Goal: Task Accomplishment & Management: Use online tool/utility

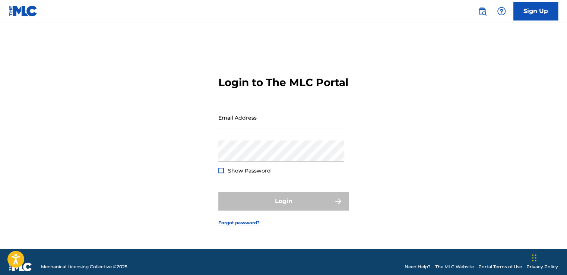
type input "[EMAIL_ADDRESS][DOMAIN_NAME]"
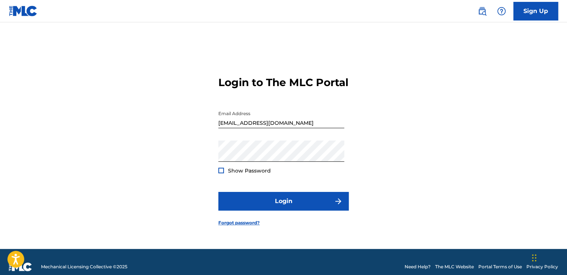
click at [219, 173] on div at bounding box center [221, 171] width 6 height 6
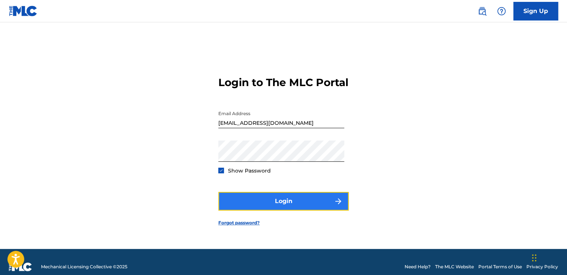
click at [284, 205] on button "Login" at bounding box center [283, 201] width 130 height 19
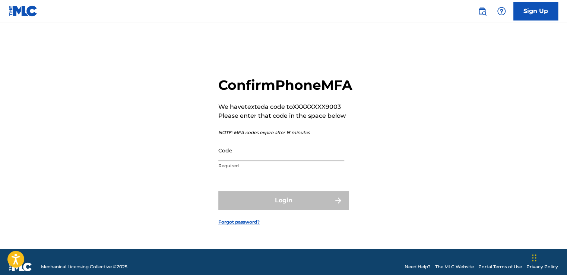
click at [248, 161] on input "Code" at bounding box center [281, 150] width 126 height 21
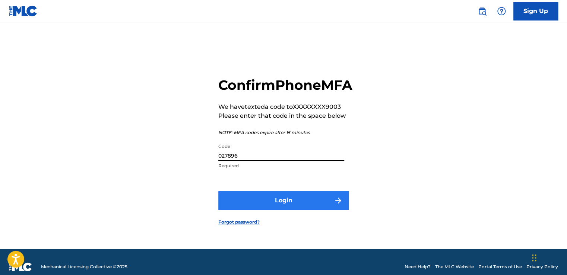
type input "027896"
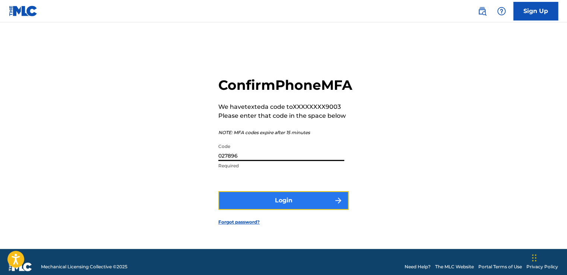
click at [277, 208] on button "Login" at bounding box center [283, 200] width 130 height 19
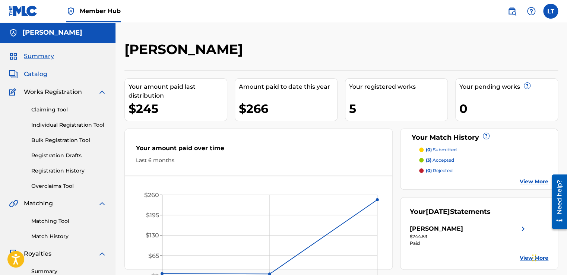
click at [43, 74] on span "Catalog" at bounding box center [35, 74] width 23 height 9
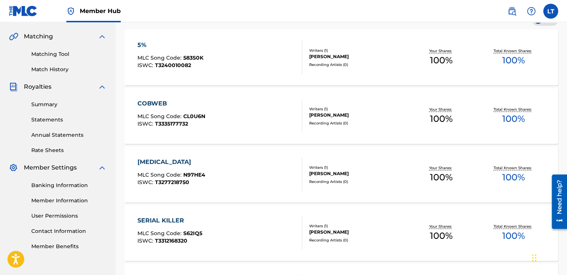
scroll to position [177, 0]
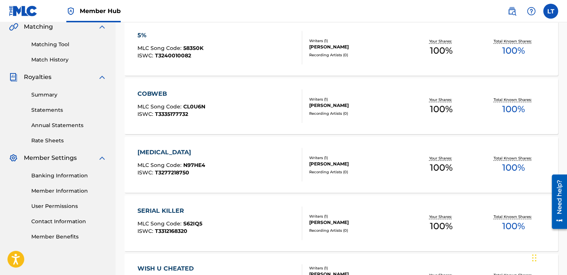
click at [230, 158] on div "[MEDICAL_DATA] MLC Song Code : N97HE4 ISWC : T3277218750" at bounding box center [219, 165] width 165 height 34
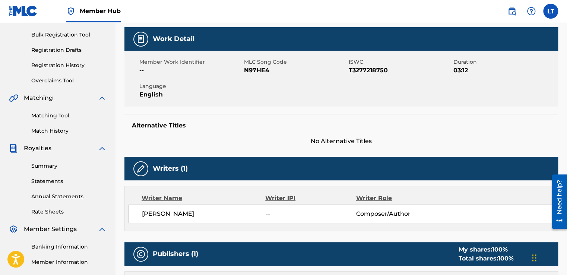
scroll to position [105, 0]
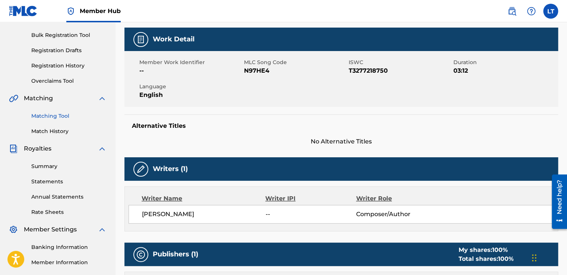
click at [56, 115] on link "Matching Tool" at bounding box center [68, 116] width 75 height 8
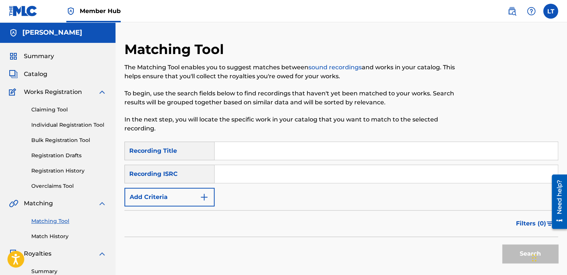
click at [271, 151] on input "Search Form" at bounding box center [386, 151] width 343 height 18
type input "[MEDICAL_DATA]"
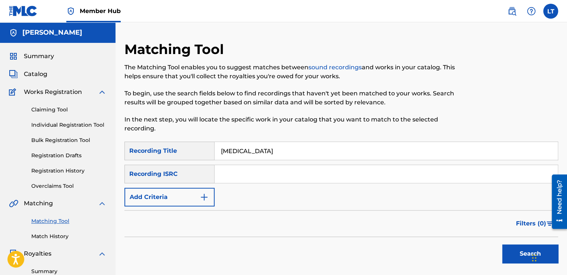
click at [225, 175] on input "Search Form" at bounding box center [386, 174] width 343 height 18
click at [202, 198] on img "Search Form" at bounding box center [204, 197] width 9 height 9
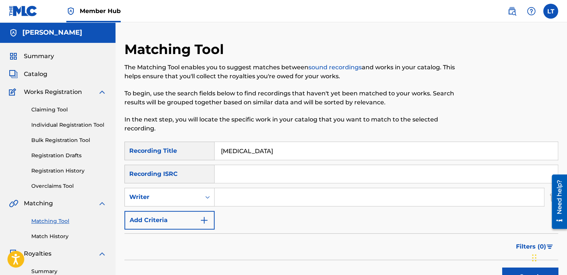
click at [229, 196] on input "Search Form" at bounding box center [379, 197] width 329 height 18
type input "[PERSON_NAME]"
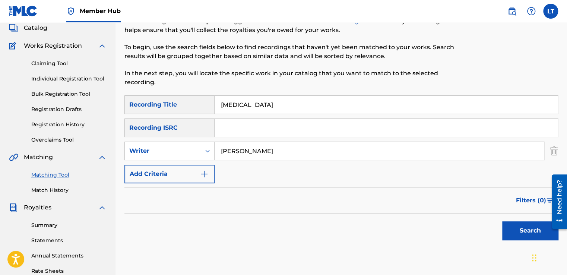
scroll to position [47, 0]
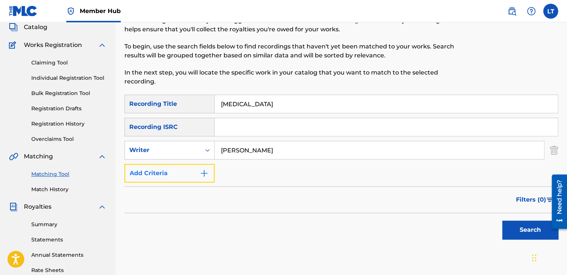
click at [203, 173] on img "Search Form" at bounding box center [204, 173] width 9 height 9
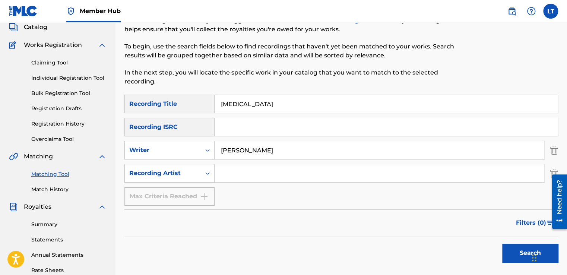
click at [222, 171] on input "Search Form" at bounding box center [379, 173] width 329 height 18
type input "[PERSON_NAME]"
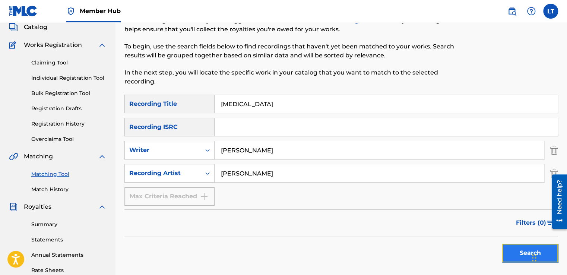
click at [510, 250] on button "Search" at bounding box center [530, 253] width 56 height 19
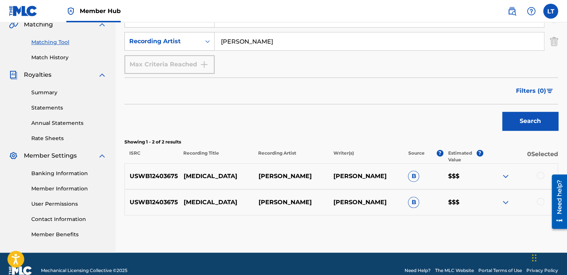
scroll to position [180, 0]
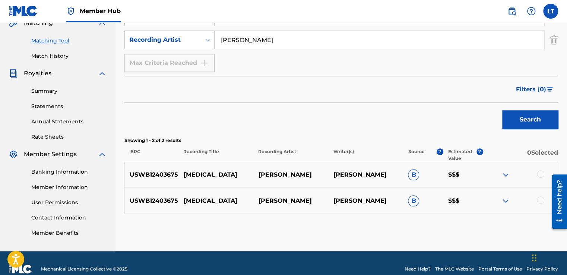
click at [504, 176] on img at bounding box center [505, 174] width 9 height 9
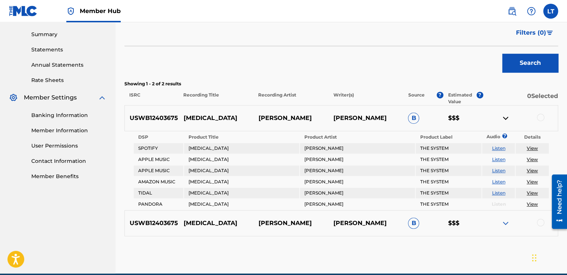
scroll to position [253, 0]
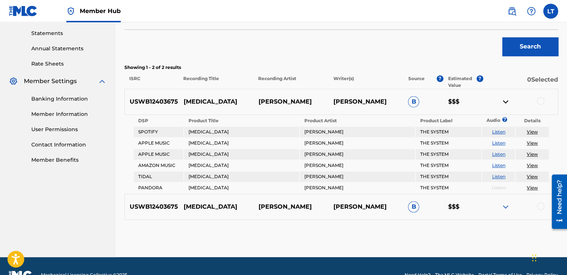
click at [503, 204] on img at bounding box center [505, 206] width 9 height 9
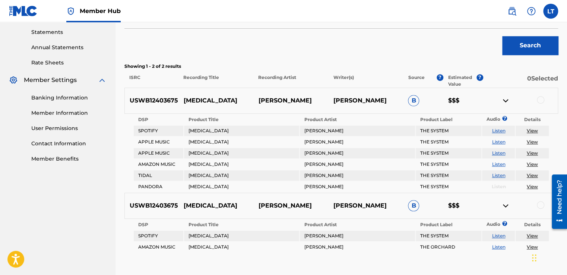
scroll to position [254, 0]
click at [542, 101] on div at bounding box center [540, 99] width 7 height 7
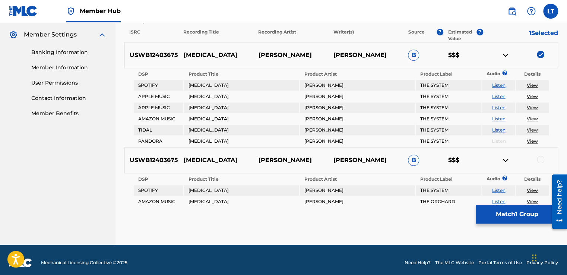
scroll to position [300, 0]
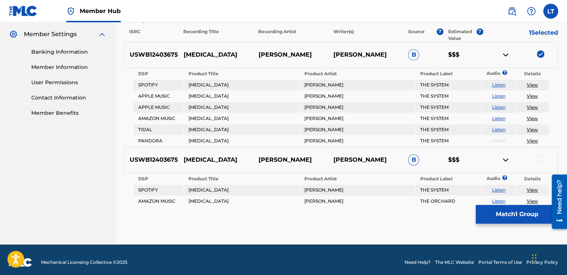
click at [538, 156] on div at bounding box center [540, 158] width 7 height 7
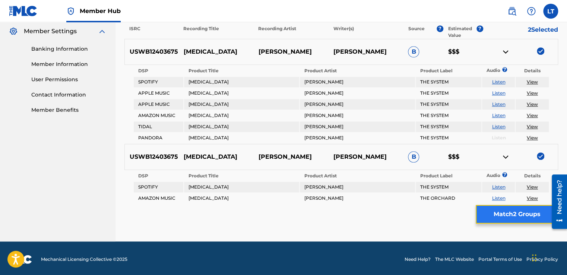
click at [517, 215] on button "Match 2 Groups" at bounding box center [517, 214] width 82 height 19
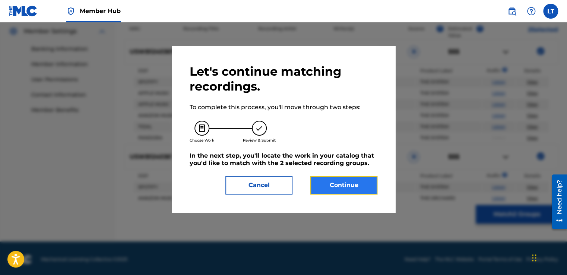
click at [328, 182] on button "Continue" at bounding box center [343, 185] width 67 height 19
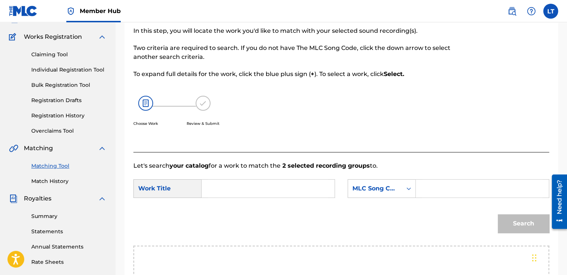
scroll to position [57, 0]
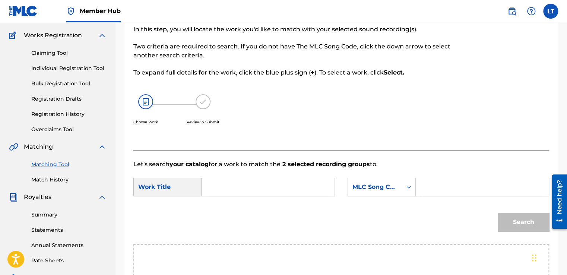
click at [215, 190] on input "Search Form" at bounding box center [268, 187] width 120 height 18
type input "[MEDICAL_DATA]"
click at [280, 213] on div "Search" at bounding box center [341, 224] width 416 height 39
click at [441, 190] on input "Search Form" at bounding box center [482, 187] width 120 height 18
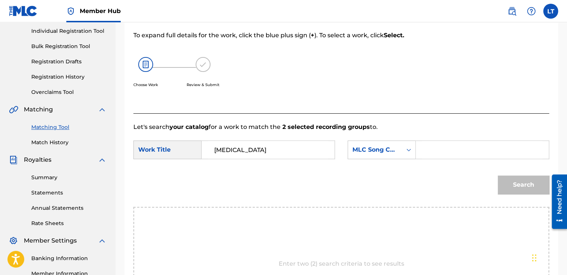
scroll to position [88, 0]
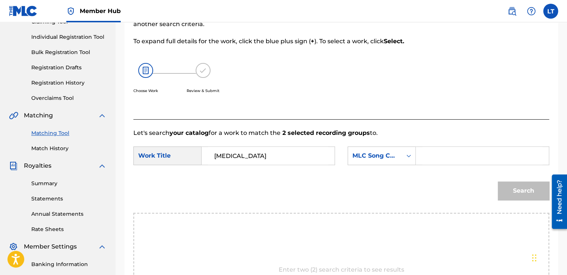
click at [241, 156] on input "[MEDICAL_DATA]" at bounding box center [268, 156] width 120 height 18
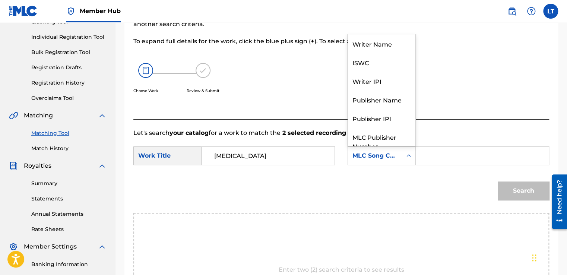
click at [407, 156] on icon "Search Form" at bounding box center [408, 155] width 4 height 3
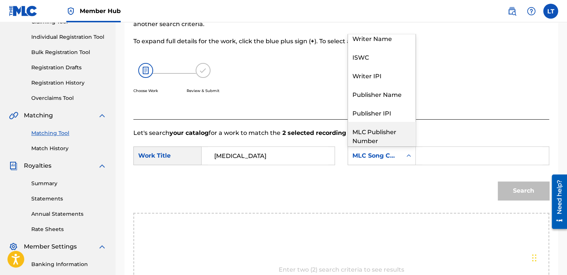
scroll to position [0, 0]
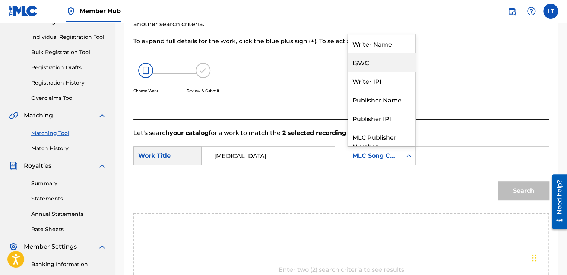
click at [362, 67] on div "ISWC" at bounding box center [381, 62] width 67 height 19
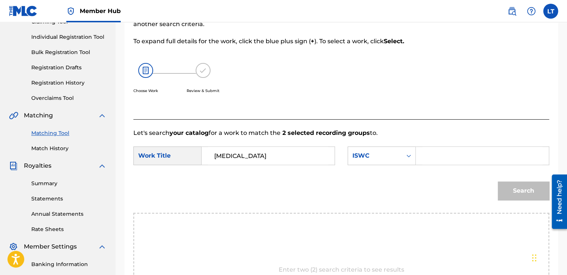
click at [429, 155] on input "Search Form" at bounding box center [482, 156] width 120 height 18
type input "T3277218750"
click at [518, 191] on button "Search" at bounding box center [523, 190] width 51 height 19
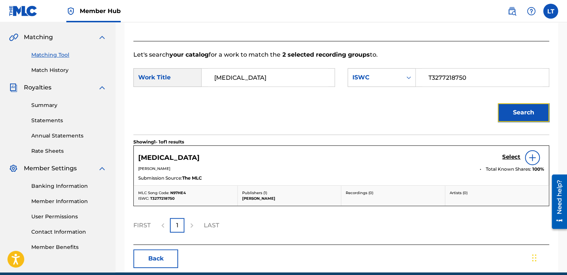
scroll to position [199, 0]
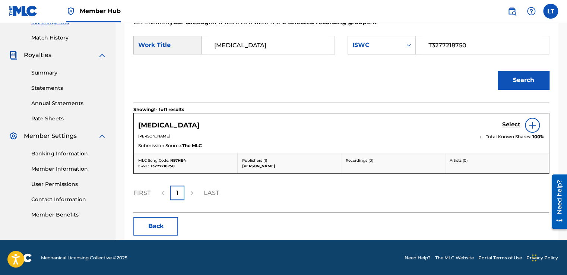
click at [437, 140] on div "[PERSON_NAME] Total Known Shares: 100 %" at bounding box center [341, 137] width 406 height 8
click at [531, 124] on img at bounding box center [532, 125] width 9 height 9
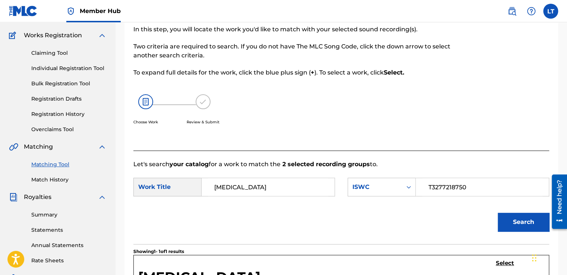
scroll to position [0, 0]
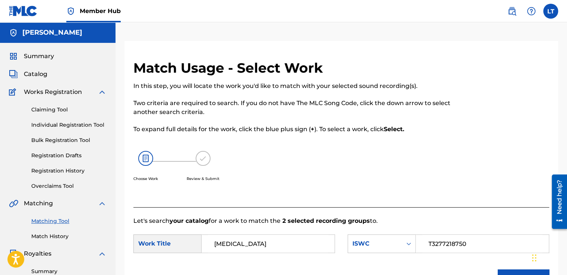
click at [313, 143] on div "Choose Work Review & Submit" at bounding box center [293, 170] width 320 height 57
click at [94, 194] on div "Summary Catalog Works Registration Claiming Tool Individual Registration Tool B…" at bounding box center [57, 234] width 115 height 383
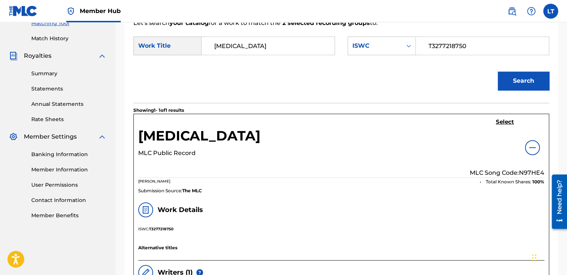
scroll to position [198, 0]
